Goal: Find specific page/section: Find specific page/section

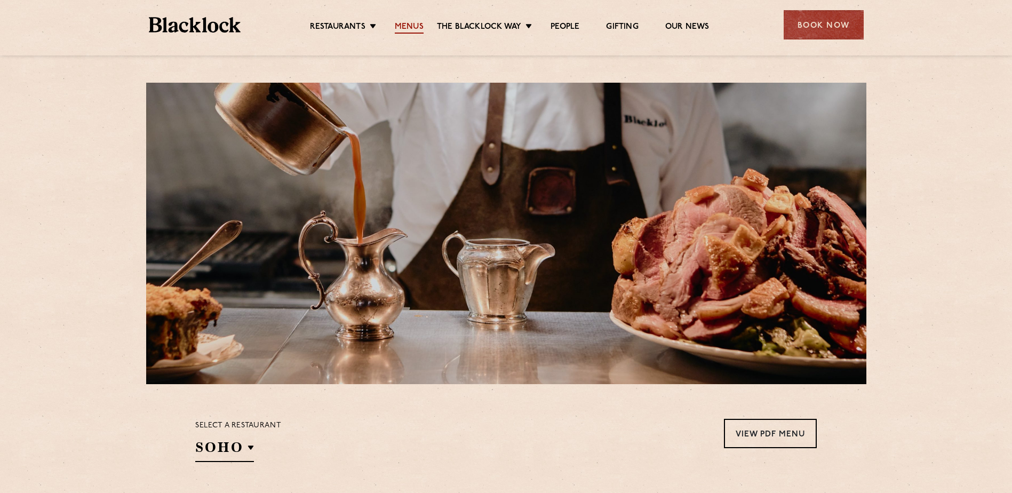
click at [410, 28] on link "Menus" at bounding box center [409, 28] width 29 height 12
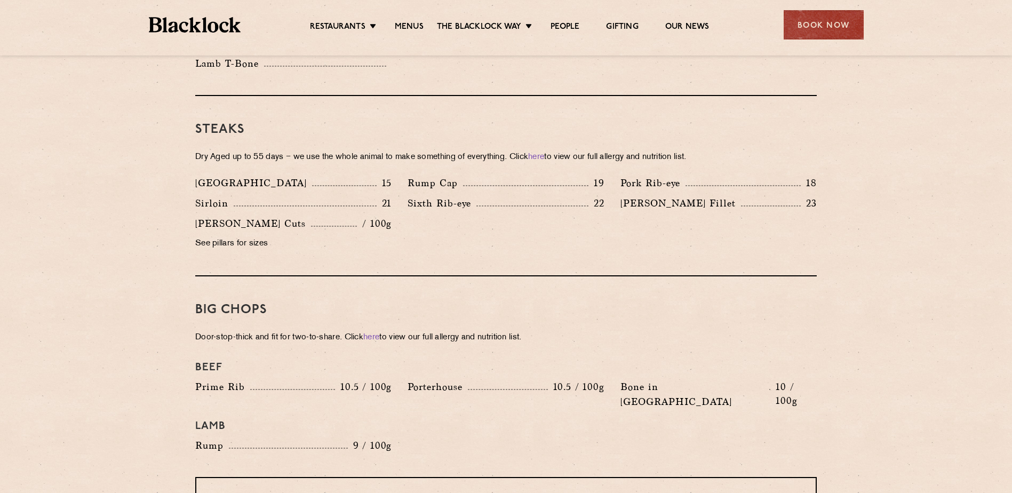
scroll to position [900, 0]
